Goal: Find specific page/section: Find specific page/section

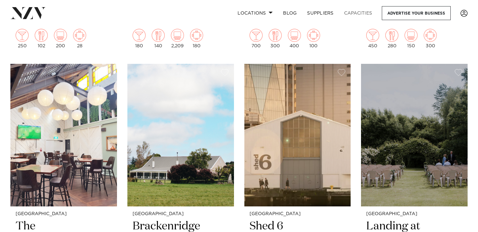
scroll to position [1641, 0]
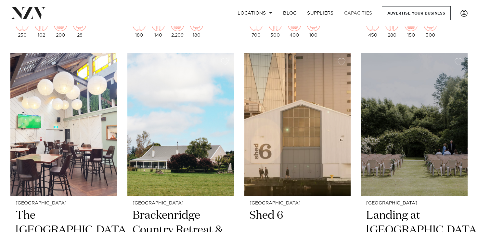
click at [346, 10] on link "Capacities" at bounding box center [358, 13] width 39 height 14
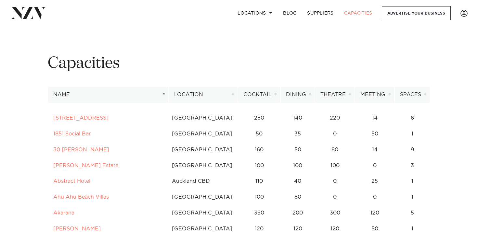
click at [232, 94] on th "Location" at bounding box center [202, 95] width 69 height 16
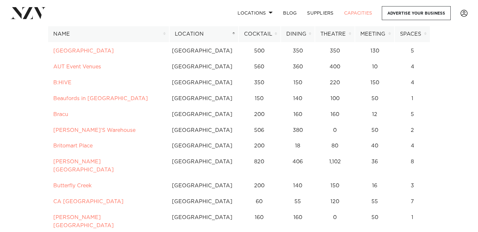
scroll to position [32, 0]
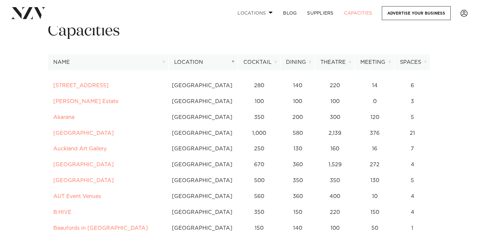
click at [259, 12] on link "Locations" at bounding box center [254, 13] width 45 height 14
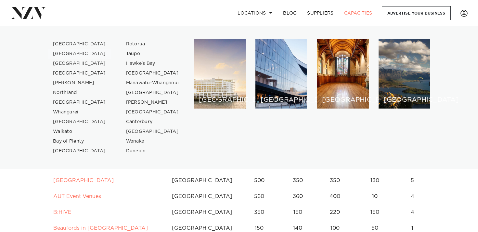
click at [65, 53] on link "[GEOGRAPHIC_DATA]" at bounding box center [79, 54] width 63 height 10
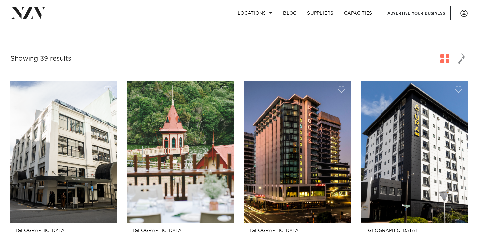
scroll to position [294, 0]
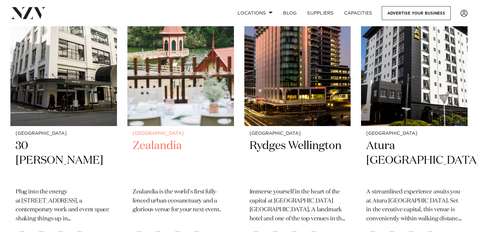
click at [199, 88] on img at bounding box center [180, 54] width 106 height 143
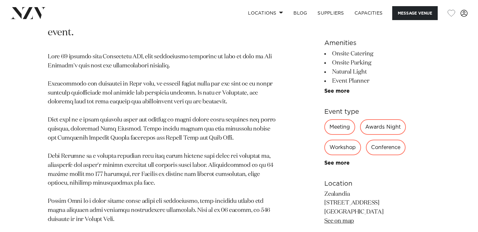
scroll to position [227, 0]
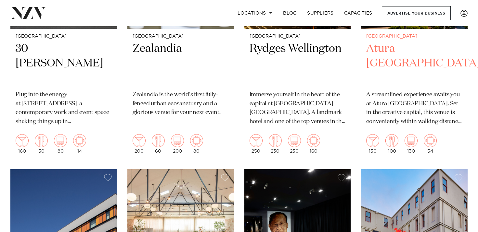
scroll to position [424, 0]
